Goal: Check status: Check status

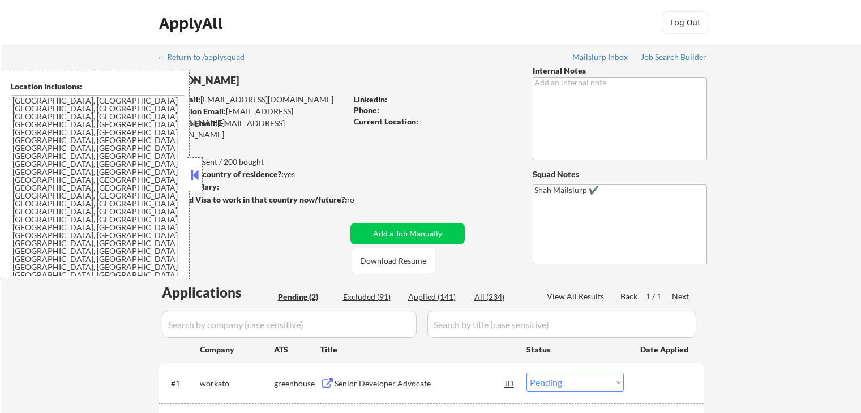
select select ""pending""
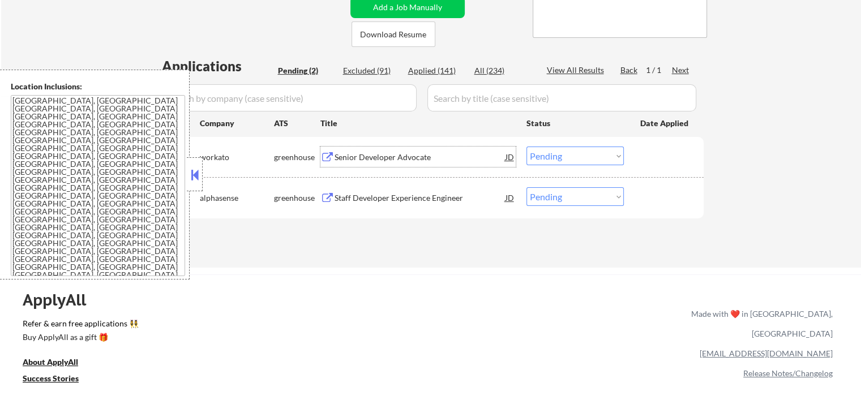
click at [352, 155] on div "Senior Developer Advocate" at bounding box center [419, 157] width 171 height 11
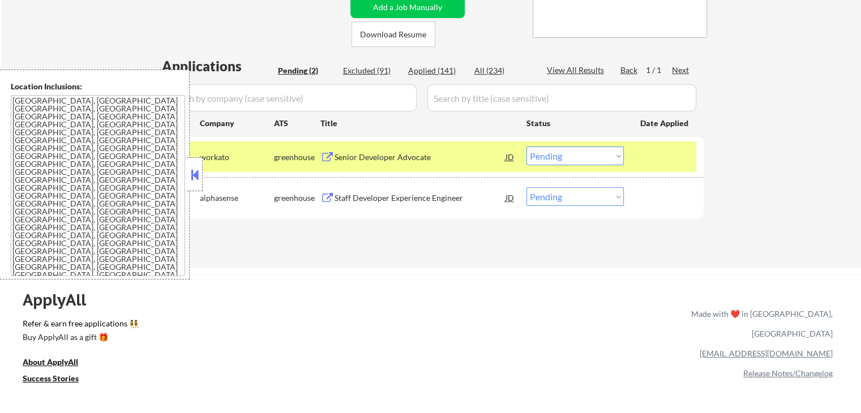
click at [351, 197] on div "Staff Developer Experience Engineer" at bounding box center [419, 197] width 171 height 11
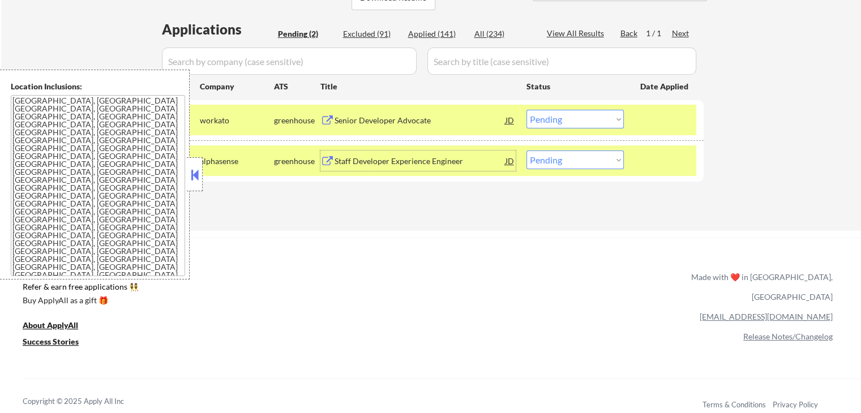
scroll to position [283, 0]
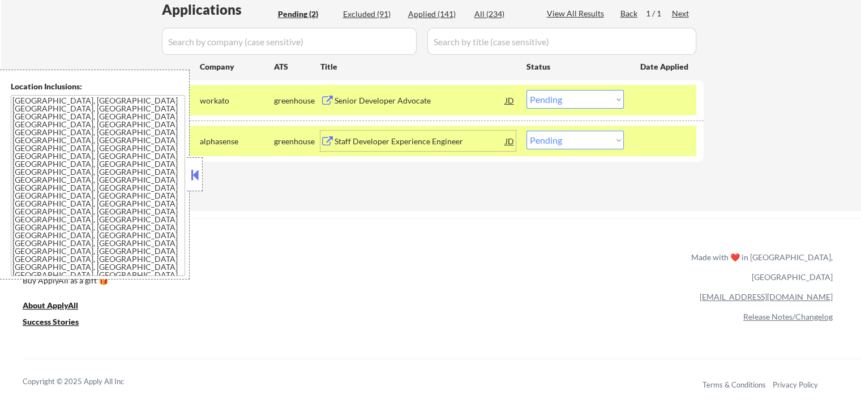
click at [571, 143] on select "Choose an option... Pending Applied Excluded (Questions) Excluded (Expired) Exc…" at bounding box center [574, 140] width 97 height 19
select select ""applied""
click at [526, 131] on select "Choose an option... Pending Applied Excluded (Questions) Excluded (Expired) Exc…" at bounding box center [574, 140] width 97 height 19
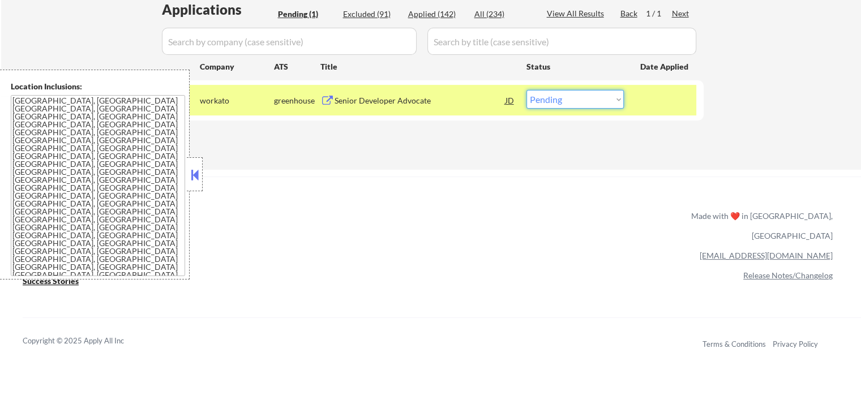
click at [575, 96] on select "Choose an option... Pending Applied Excluded (Questions) Excluded (Expired) Exc…" at bounding box center [574, 99] width 97 height 19
select select ""excluded""
click at [526, 90] on select "Choose an option... Pending Applied Excluded (Questions) Excluded (Expired) Exc…" at bounding box center [574, 99] width 97 height 19
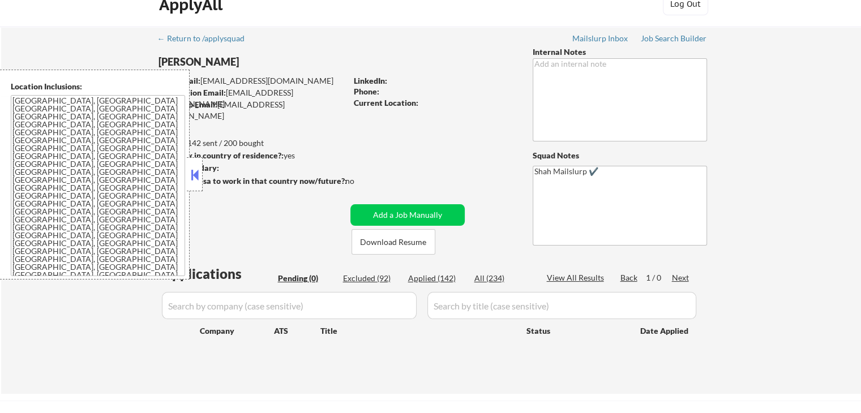
scroll to position [0, 0]
